Goal: Task Accomplishment & Management: Complete application form

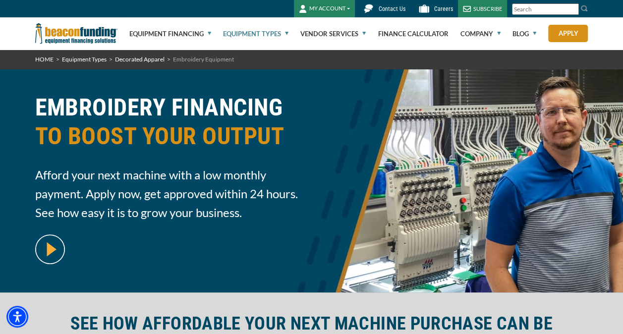
click at [268, 34] on link "Equipment Types" at bounding box center [255, 34] width 65 height 32
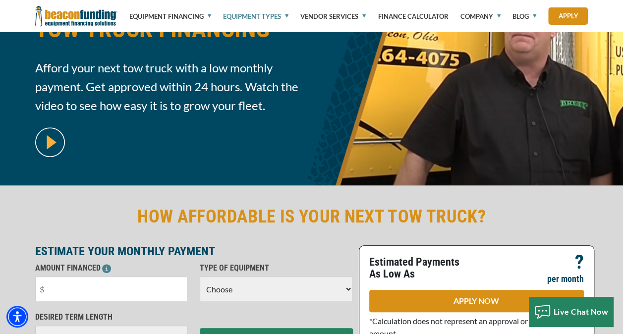
scroll to position [98, 0]
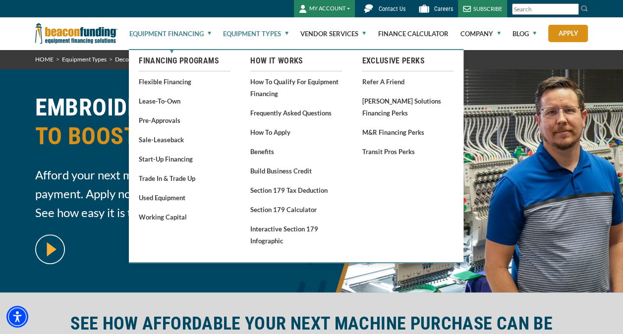
click at [193, 33] on link "Equipment Financing" at bounding box center [170, 34] width 82 height 32
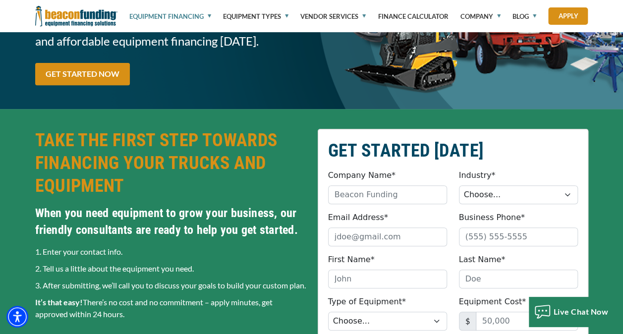
scroll to position [157, 0]
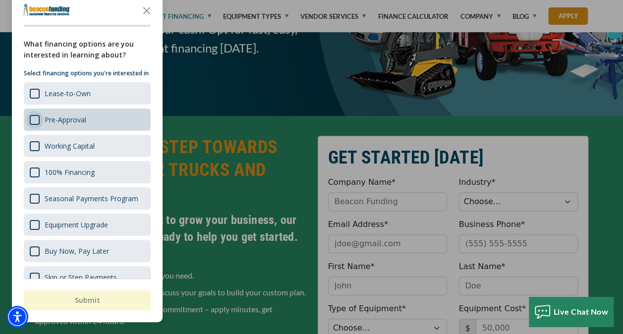
click at [31, 125] on div "Survey" at bounding box center [35, 120] width 10 height 10
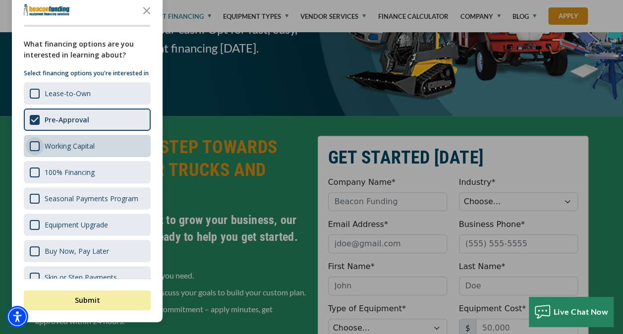
click at [34, 151] on div "Survey" at bounding box center [35, 146] width 10 height 10
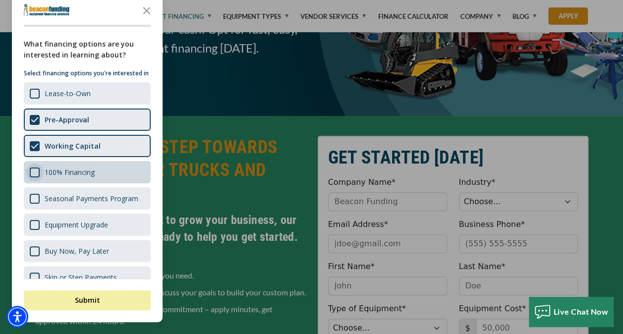
click at [34, 177] on div "Survey" at bounding box center [35, 172] width 10 height 10
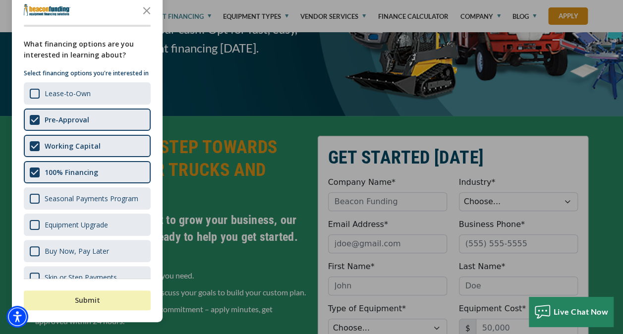
click at [93, 295] on button "Submit" at bounding box center [87, 300] width 127 height 20
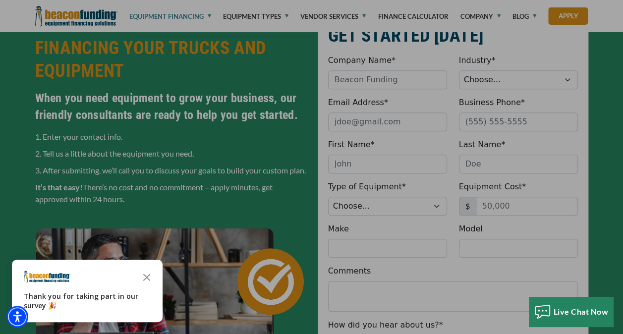
scroll to position [317, 0]
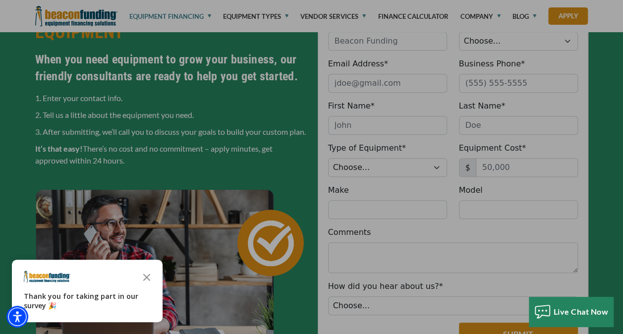
click at [402, 45] on div "button" at bounding box center [311, 167] width 623 height 334
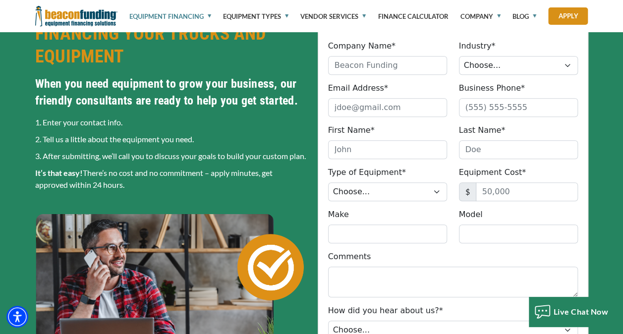
scroll to position [296, 0]
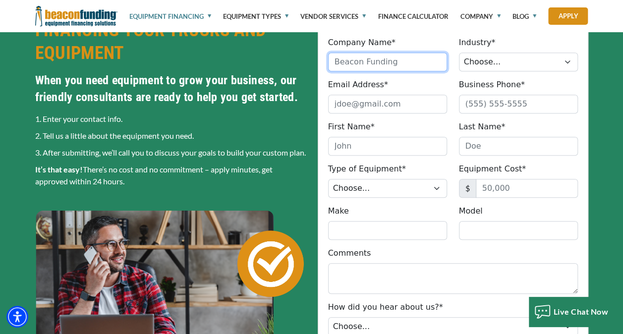
click at [391, 60] on input "Company Name*" at bounding box center [387, 62] width 119 height 19
type input "Valley Birdies"
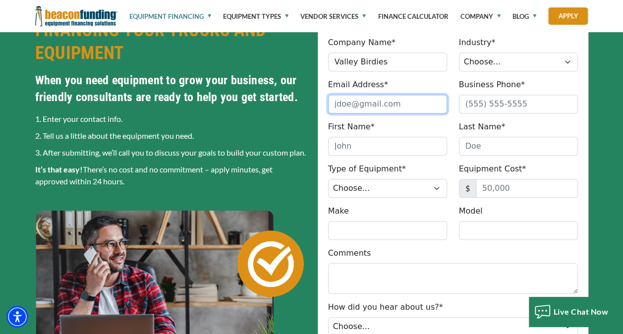
type input "valleybirdies.simulator@gmail.com"
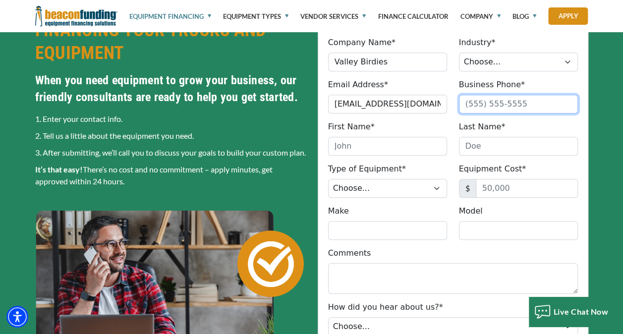
type input "9562416781"
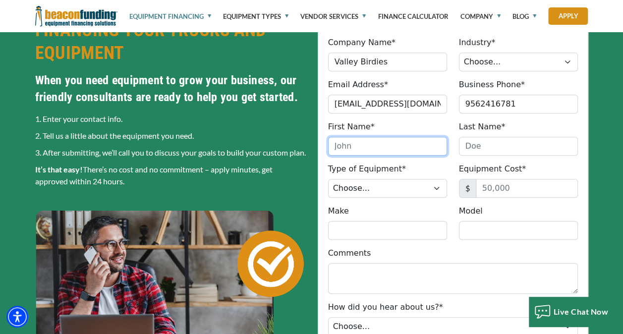
type input "Aaron"
type input "Carrizales"
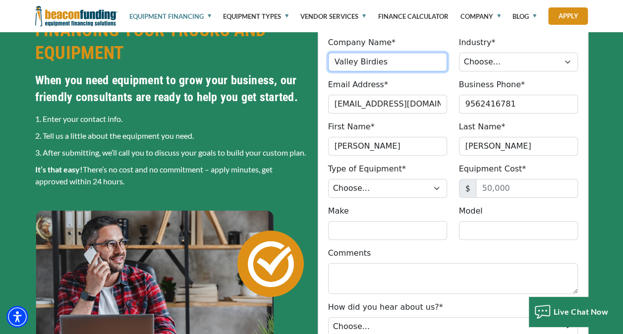
type input "(956) 241-6781"
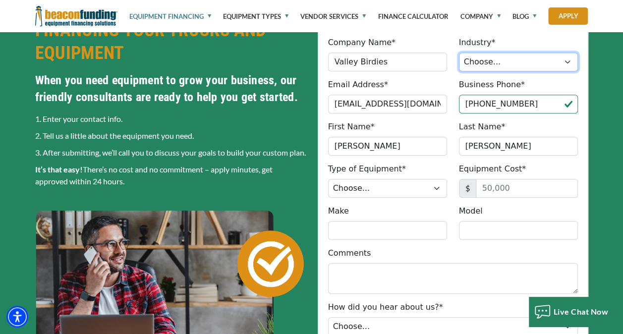
click at [494, 66] on select "Choose... Towing Landscape/Hardscape Decorated Apparel Septic Light Constructio…" at bounding box center [518, 62] width 119 height 19
select select "3"
click at [459, 53] on select "Choose... Towing Landscape/Hardscape Decorated Apparel Septic Light Constructio…" at bounding box center [518, 62] width 119 height 19
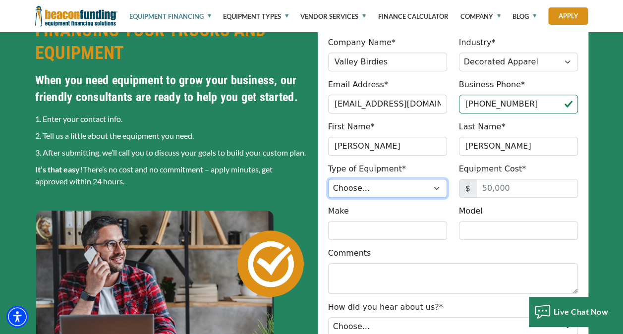
click at [403, 188] on select "Choose... Backhoe Boom/Bucket Truck Chipper Commercial Mower Crane DTG/DTF Prin…" at bounding box center [387, 188] width 119 height 19
select select "1"
click at [328, 179] on select "Choose... Backhoe Boom/Bucket Truck Chipper Commercial Mower Crane DTG/DTF Prin…" at bounding box center [387, 188] width 119 height 19
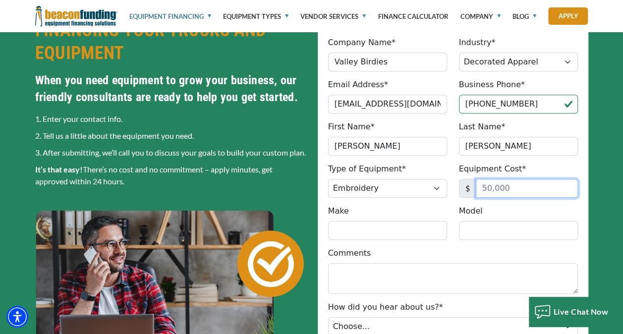
click at [484, 183] on input "Equipment Cost*" at bounding box center [527, 188] width 102 height 19
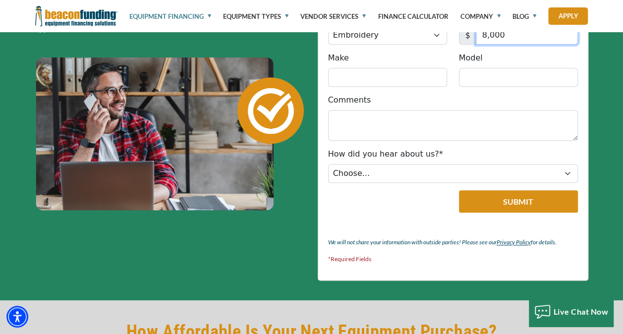
scroll to position [432, 0]
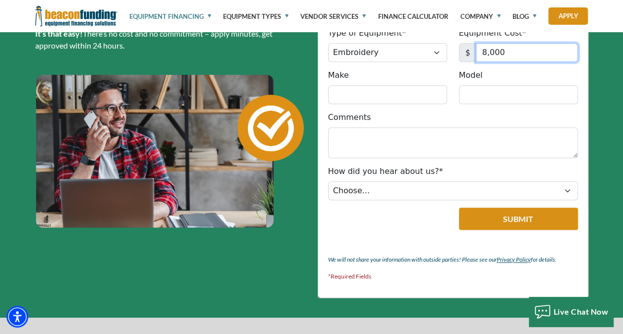
type input "8,000"
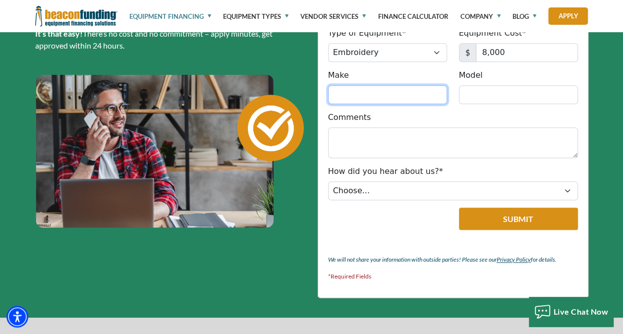
click at [379, 89] on input "Make" at bounding box center [387, 94] width 119 height 19
type input "butterfly"
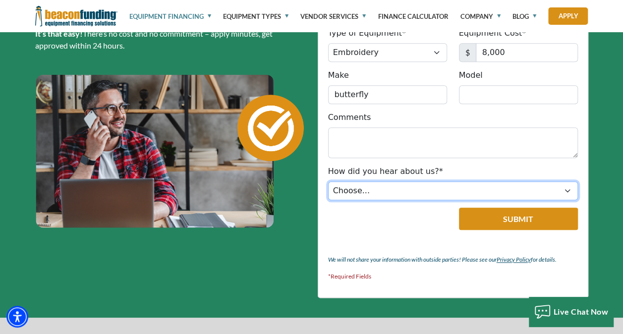
click at [389, 188] on select "Choose... Internet Search Vendor Referral Word of Mouth Client Referral Email E…" at bounding box center [453, 190] width 250 height 19
select select "5"
click at [328, 181] on select "Choose... Internet Search Vendor Referral Word of Mouth Client Referral Email E…" at bounding box center [453, 190] width 250 height 19
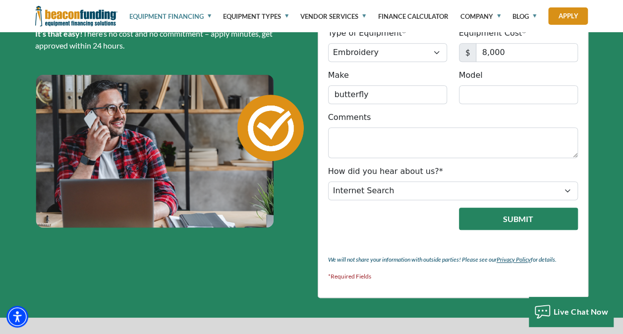
click at [524, 215] on button "Submit" at bounding box center [518, 219] width 119 height 22
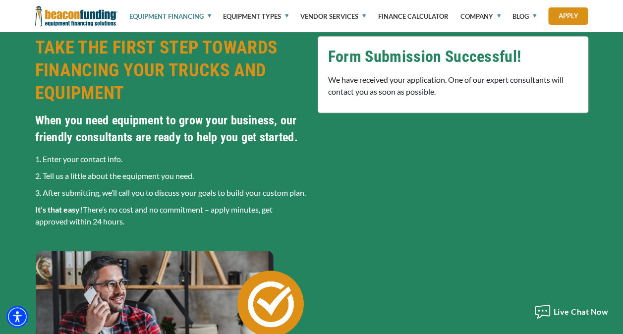
scroll to position [253, 0]
